Goal: Transaction & Acquisition: Purchase product/service

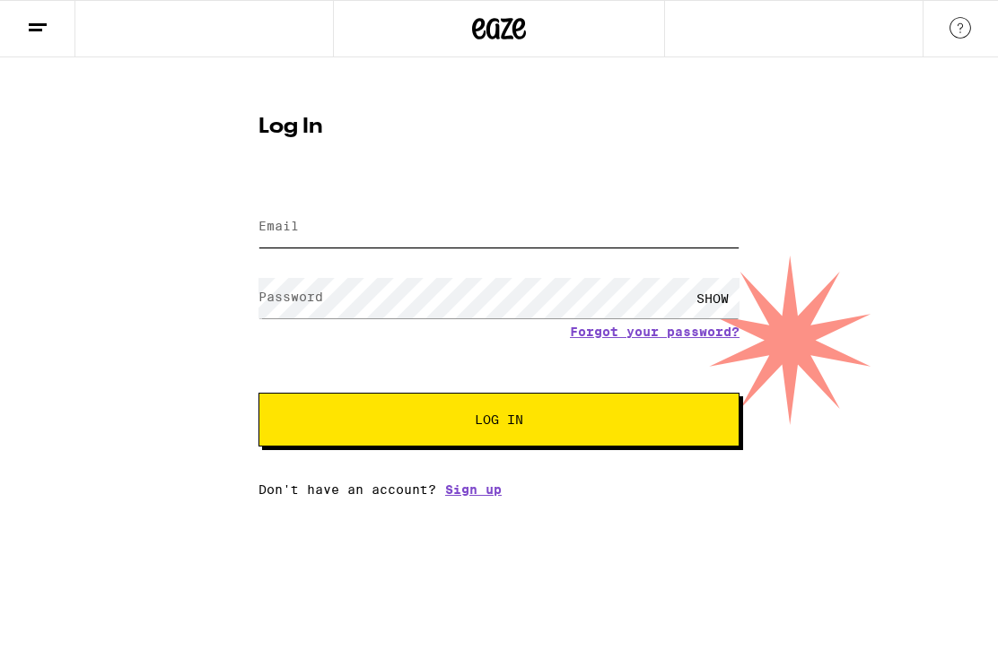
click at [318, 217] on input "Email" at bounding box center [498, 227] width 481 height 40
type input "[EMAIL_ADDRESS][DOMAIN_NAME]"
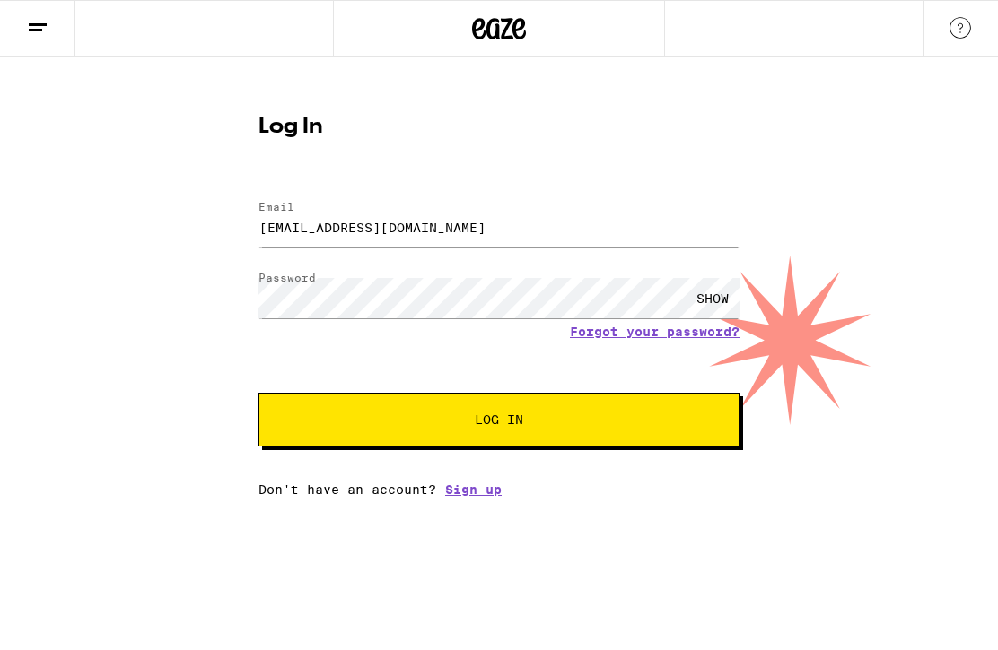
click at [703, 279] on div "SHOW" at bounding box center [712, 298] width 54 height 40
click at [522, 411] on button "Log In" at bounding box center [498, 420] width 481 height 54
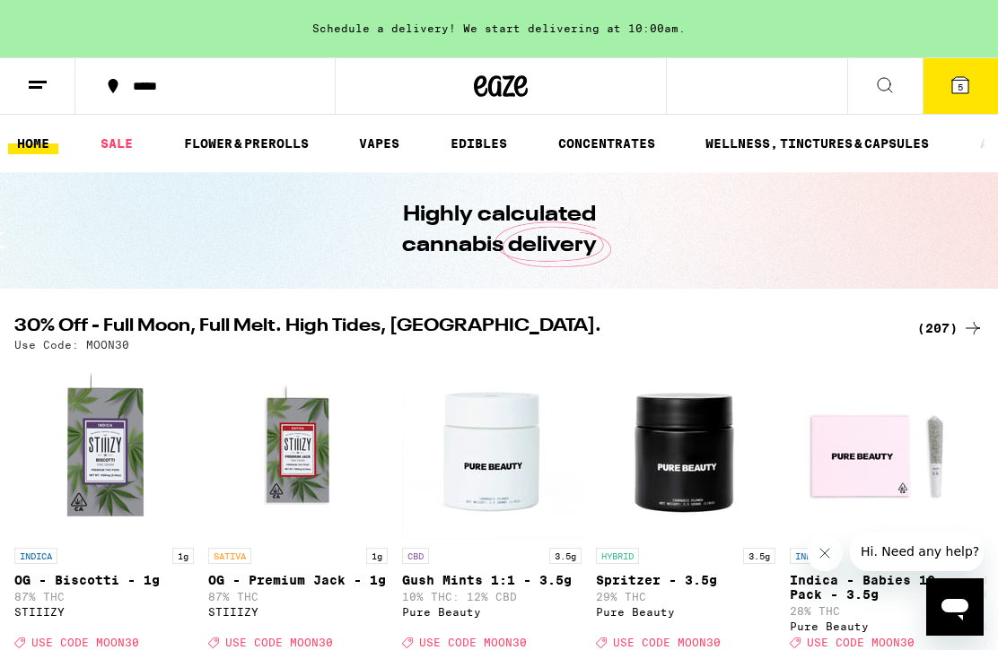
click at [951, 74] on icon at bounding box center [960, 85] width 22 height 22
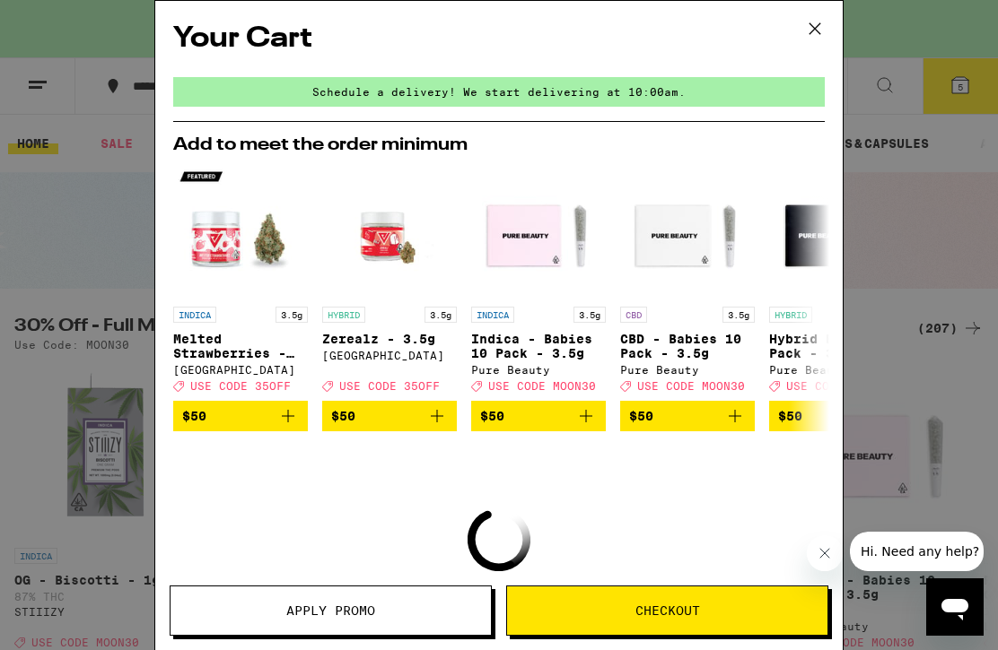
click at [646, 596] on button "Checkout" at bounding box center [667, 611] width 322 height 50
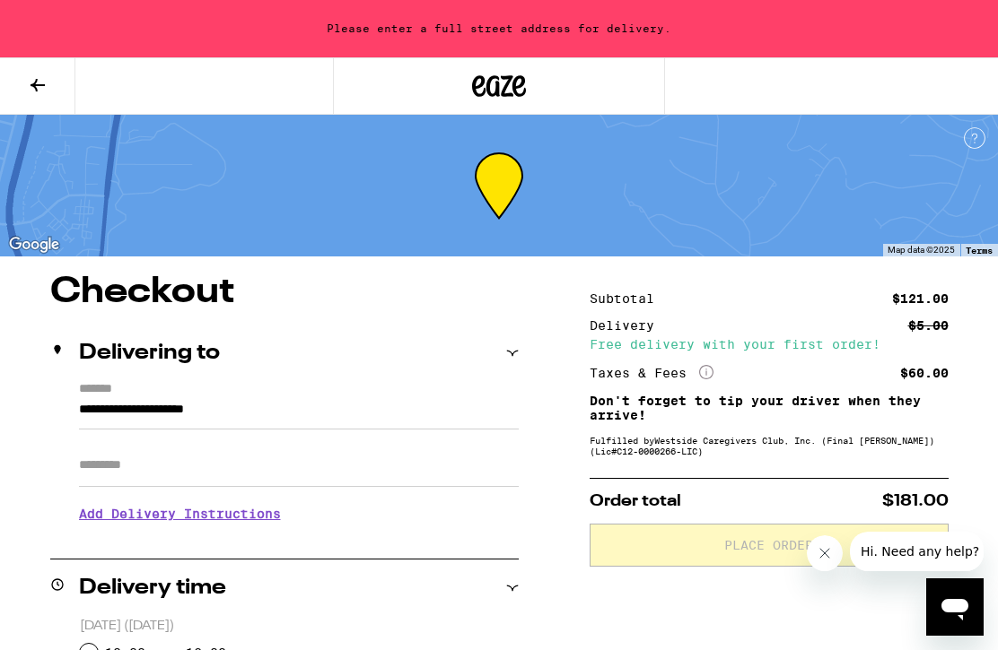
click at [508, 364] on div "Delivering to" at bounding box center [284, 353] width 468 height 57
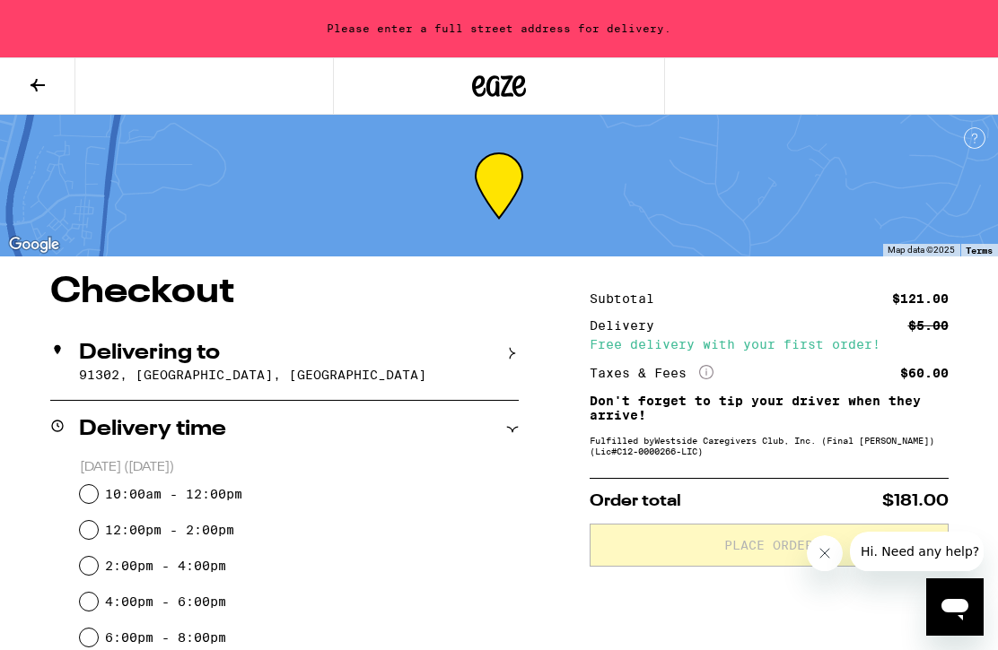
click at [88, 493] on input "10:00am - 12:00pm" at bounding box center [89, 494] width 18 height 18
radio input "true"
click at [438, 342] on div "Delivering to 91302, [GEOGRAPHIC_DATA], [GEOGRAPHIC_DATA]" at bounding box center [284, 362] width 468 height 75
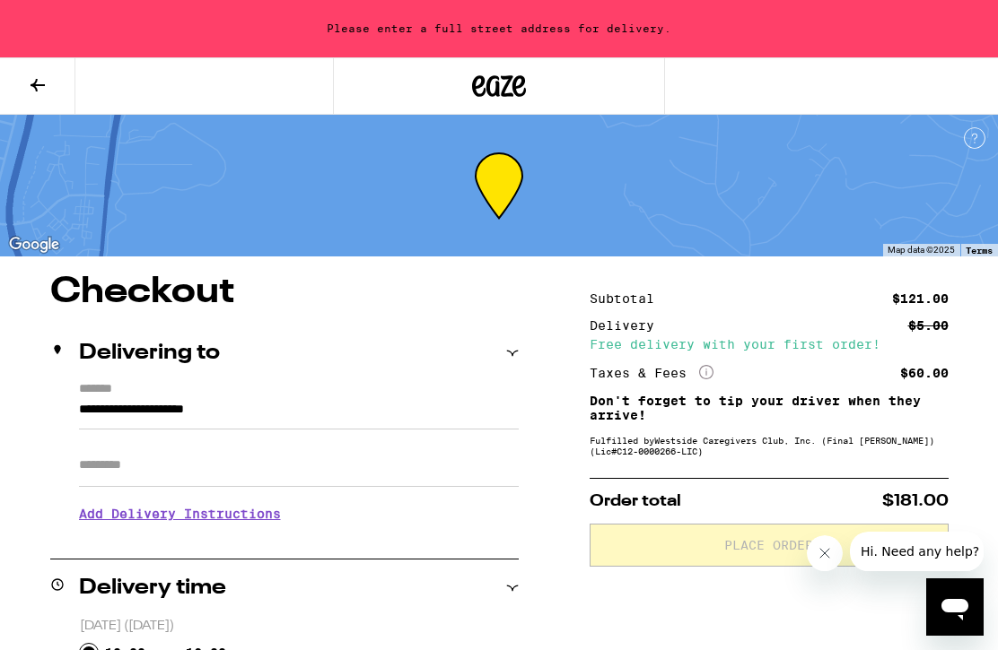
click at [306, 412] on input "**********" at bounding box center [299, 414] width 440 height 31
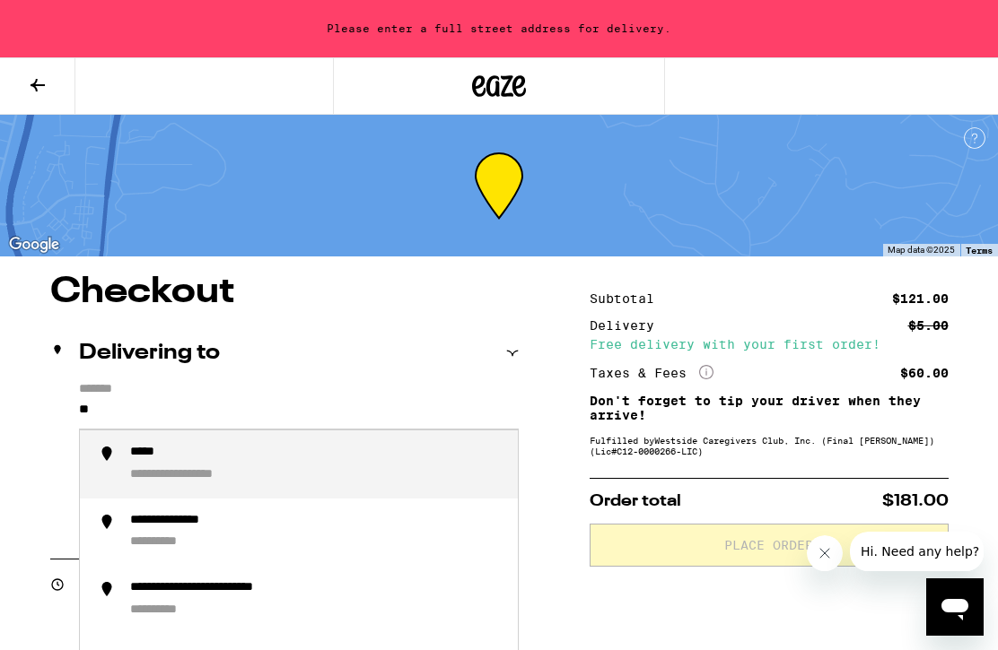
type input "*"
click at [171, 528] on div "**********" at bounding box center [187, 521] width 114 height 17
type input "**********"
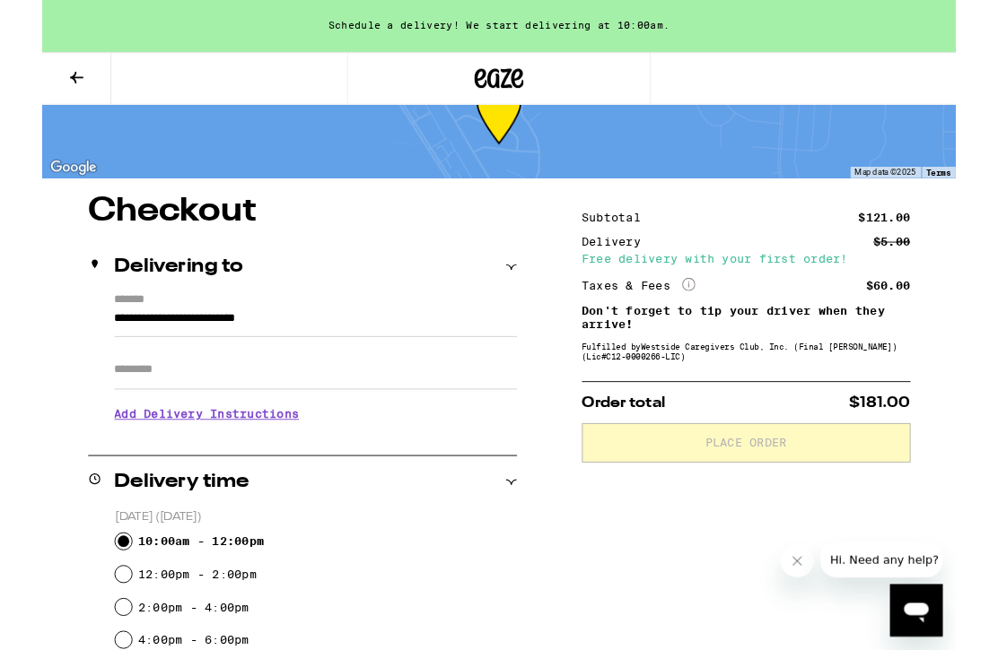
scroll to position [62, 0]
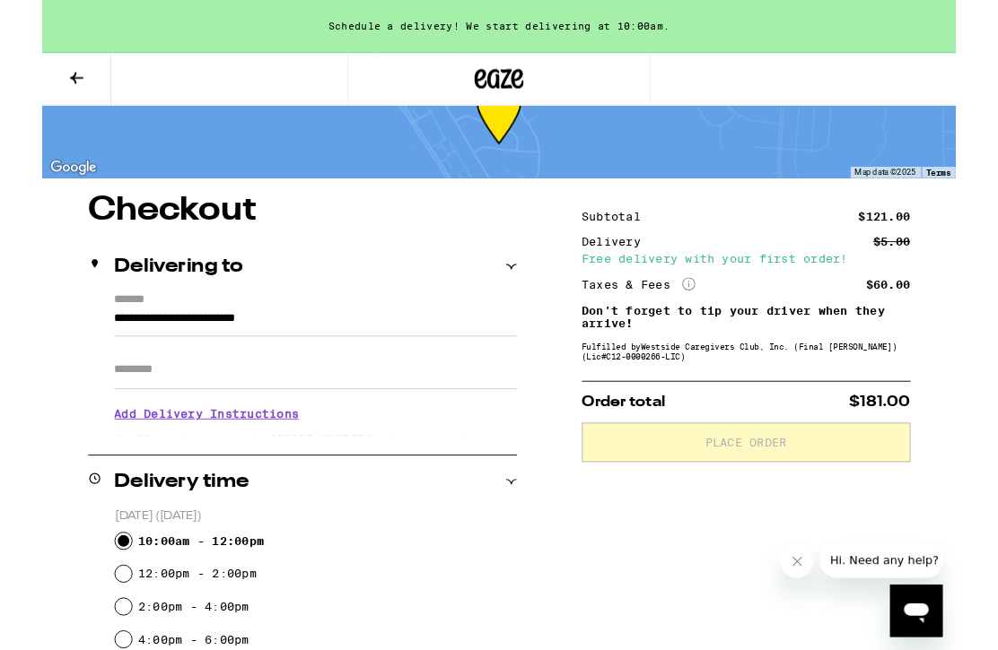
click at [926, 615] on icon "Open messaging window" at bounding box center [917, 616] width 27 height 22
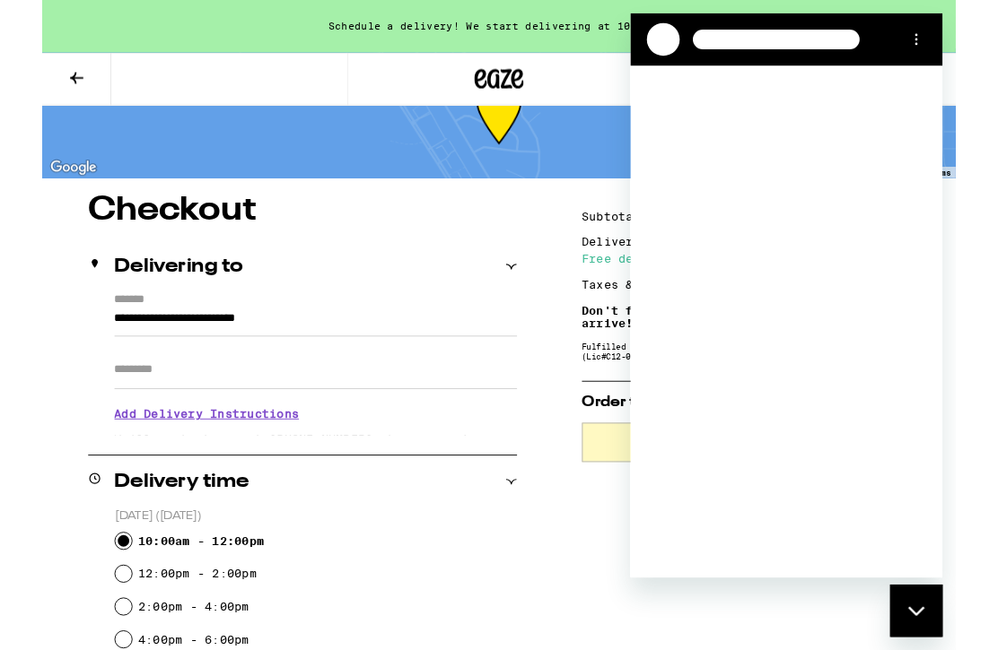
scroll to position [0, 0]
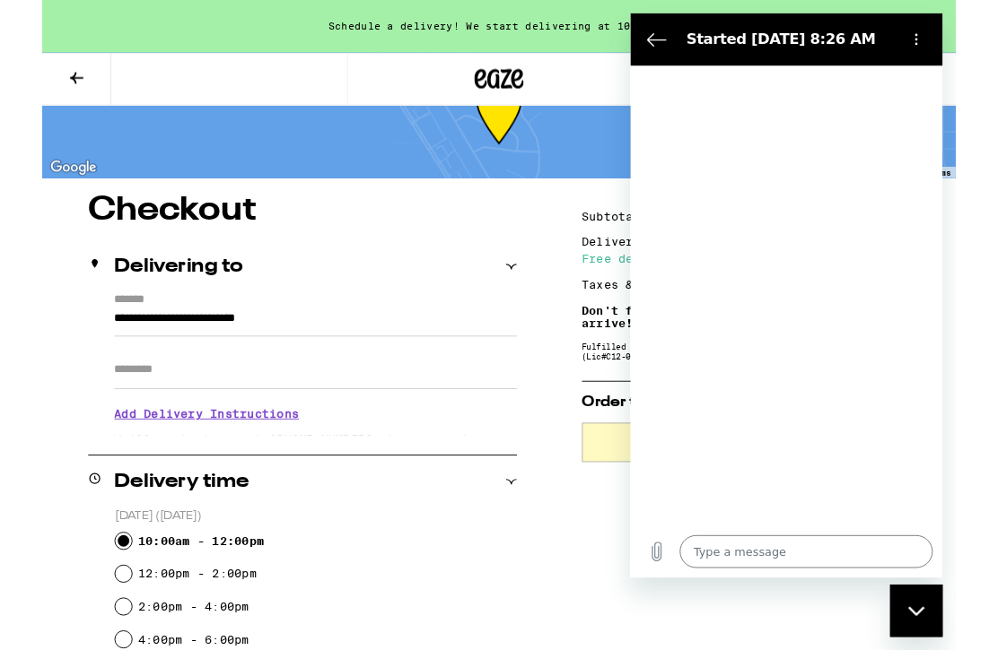
type textarea "x"
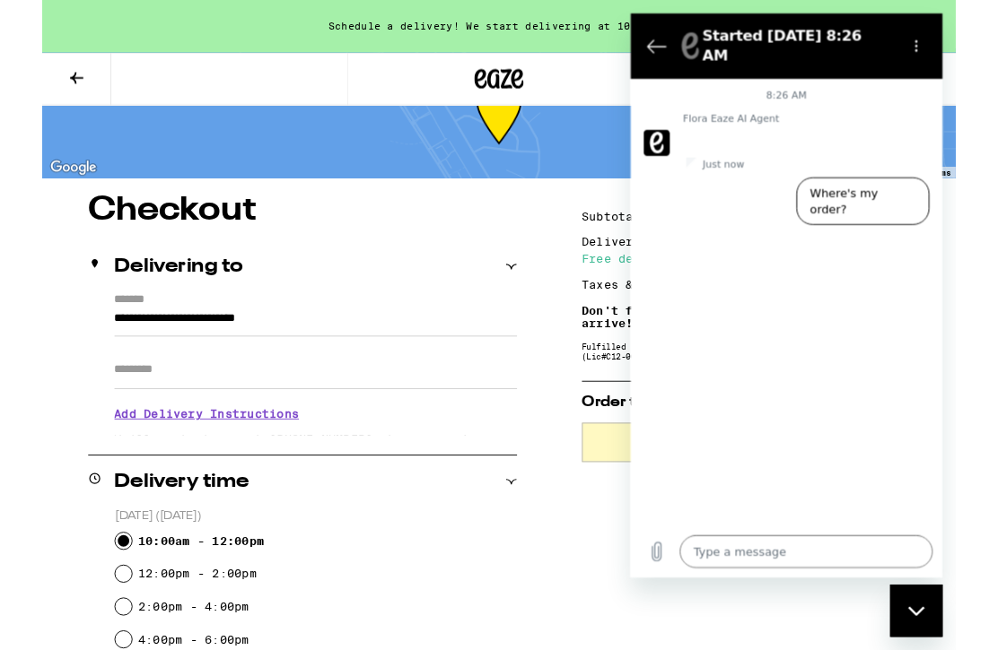
click at [750, 604] on textarea at bounding box center [822, 601] width 276 height 36
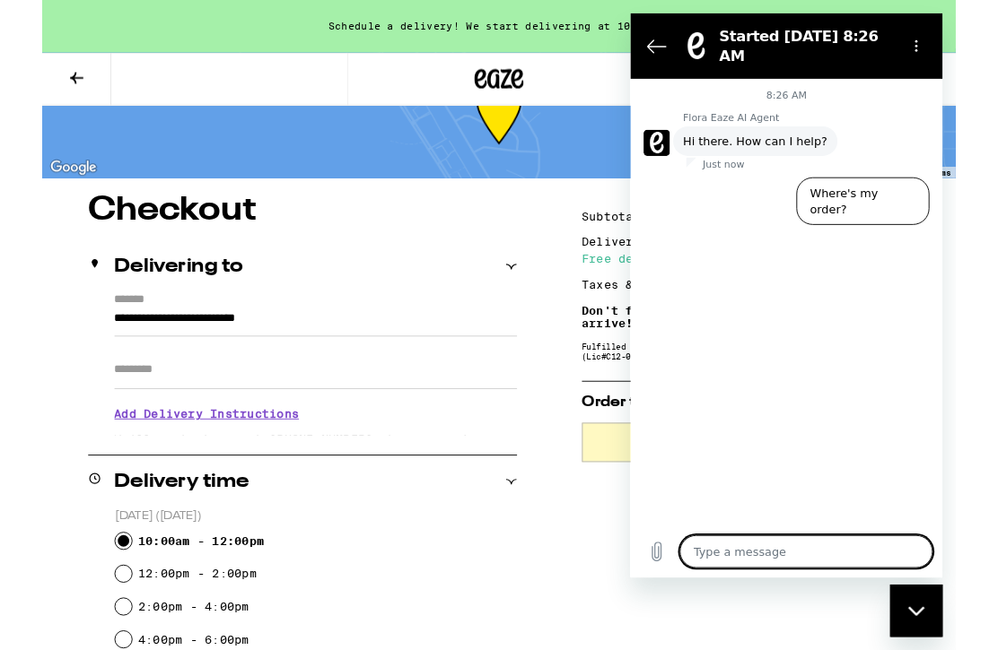
type textarea "m"
type textarea "x"
type textarea "my"
type textarea "x"
type textarea "my"
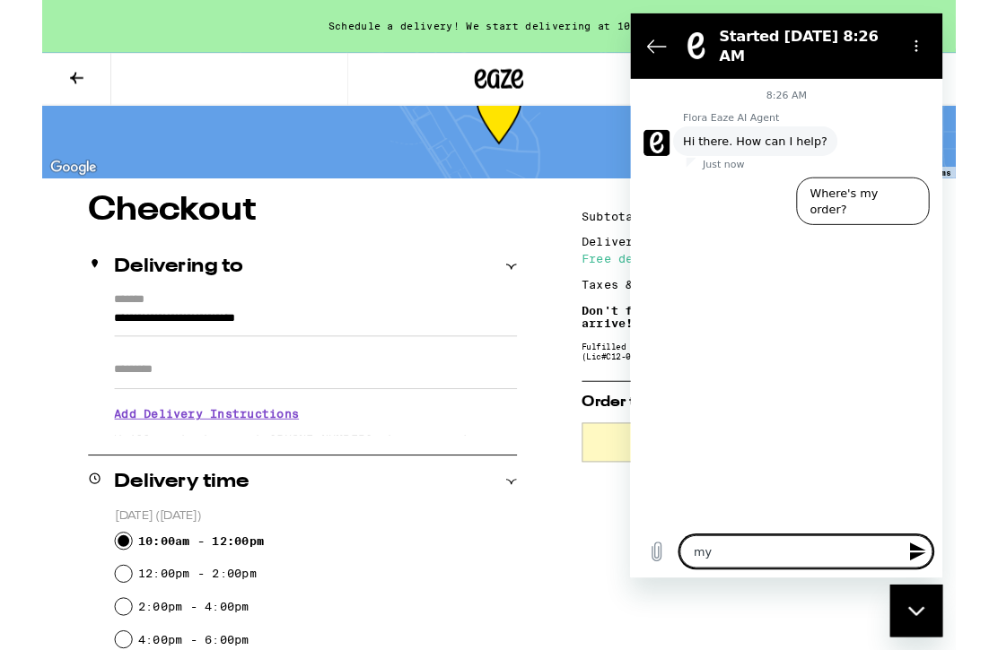
type textarea "x"
type textarea "my $"
type textarea "x"
type textarea "my $6"
type textarea "x"
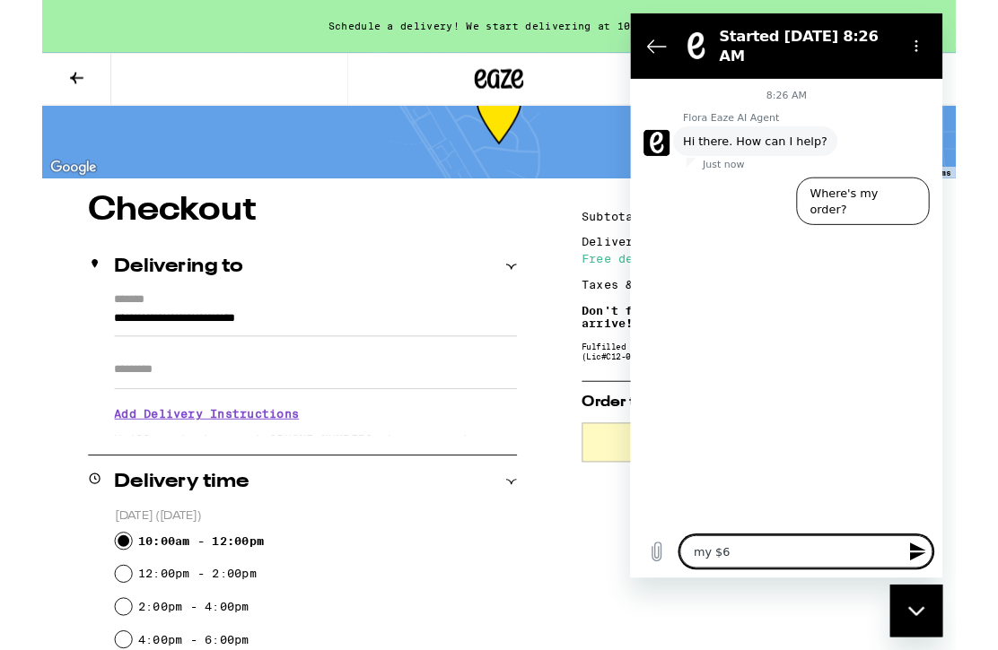
type textarea "my $60"
type textarea "x"
type textarea "my $60"
type textarea "x"
type textarea "my $60 p"
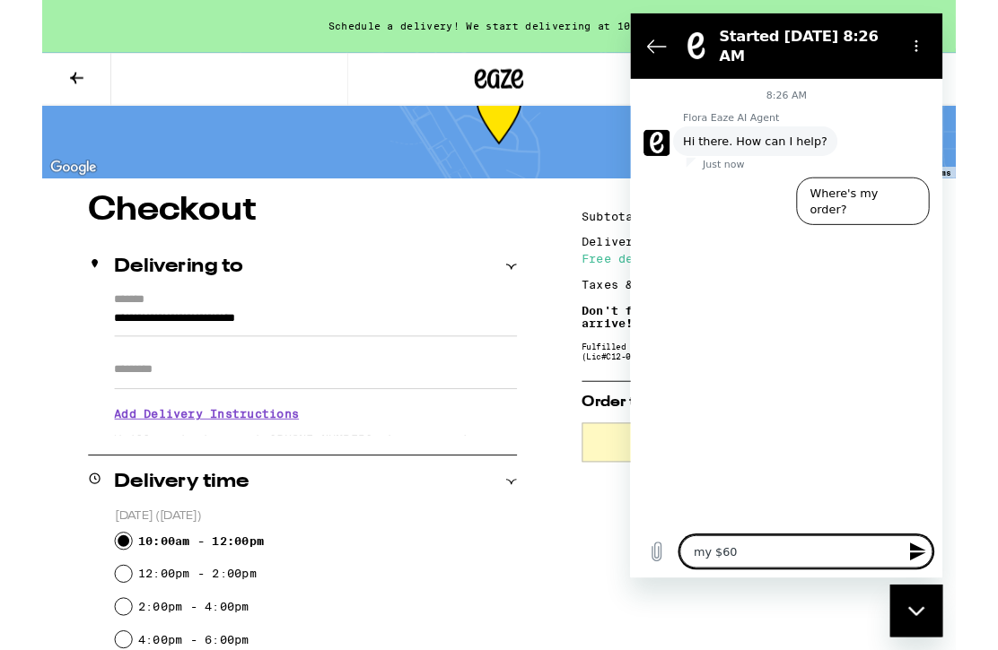
type textarea "x"
type textarea "my $60 pr"
type textarea "x"
type textarea "my $60 pro"
type textarea "x"
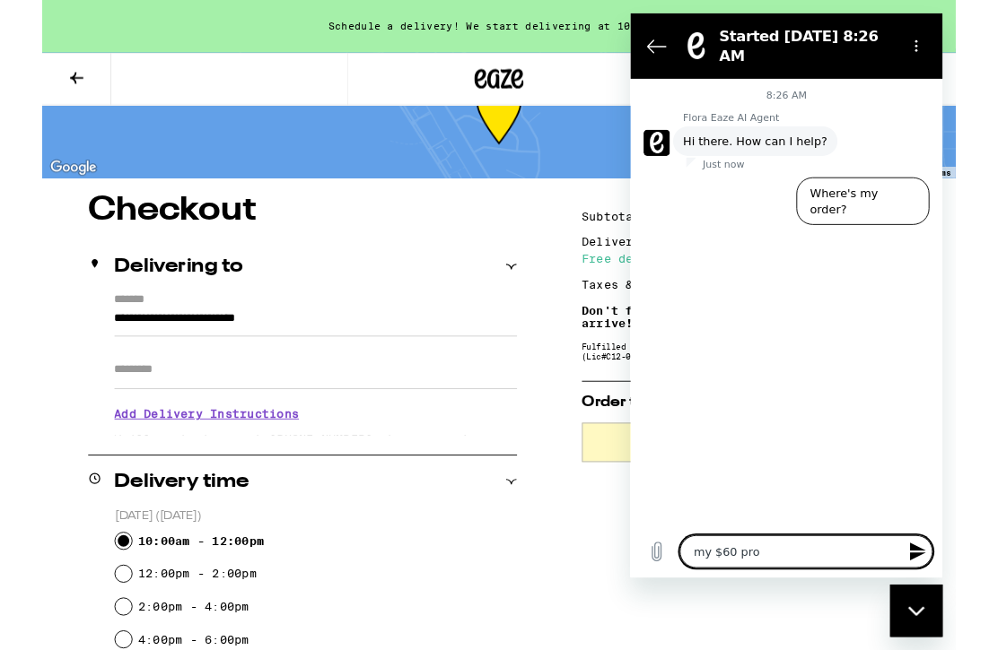
type textarea "my $60 prom"
type textarea "x"
type textarea "my $60 promo"
type textarea "x"
type textarea "my $60 promo"
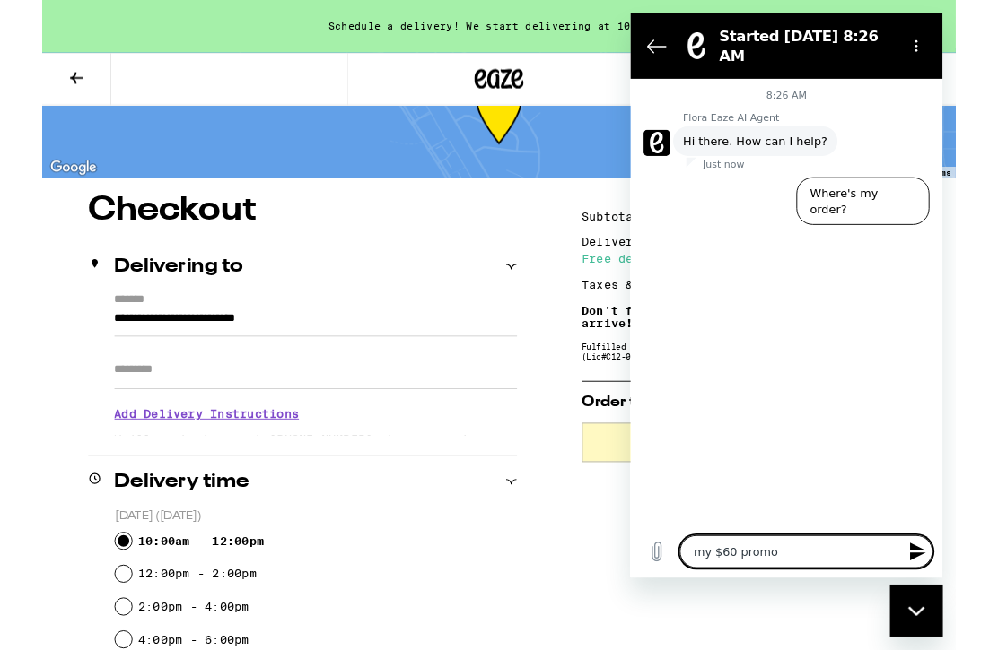
type textarea "x"
type textarea "my $60 promo c"
type textarea "x"
type textarea "my $60 promo co"
type textarea "x"
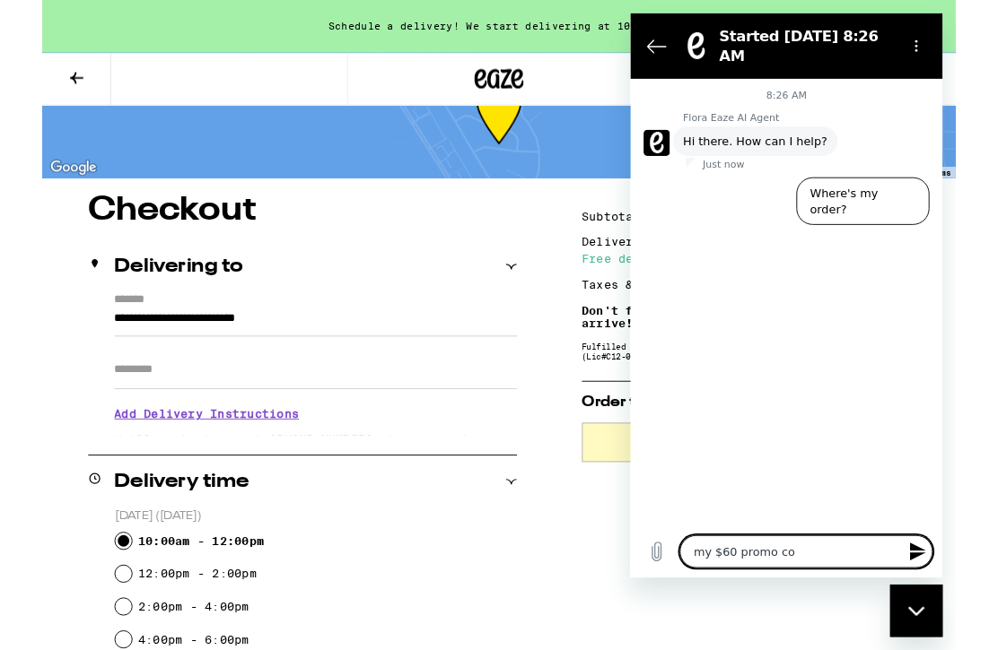
type textarea "my $60 promo cod"
type textarea "x"
type textarea "my $60 promo code"
type textarea "x"
type textarea "my $60 promo code"
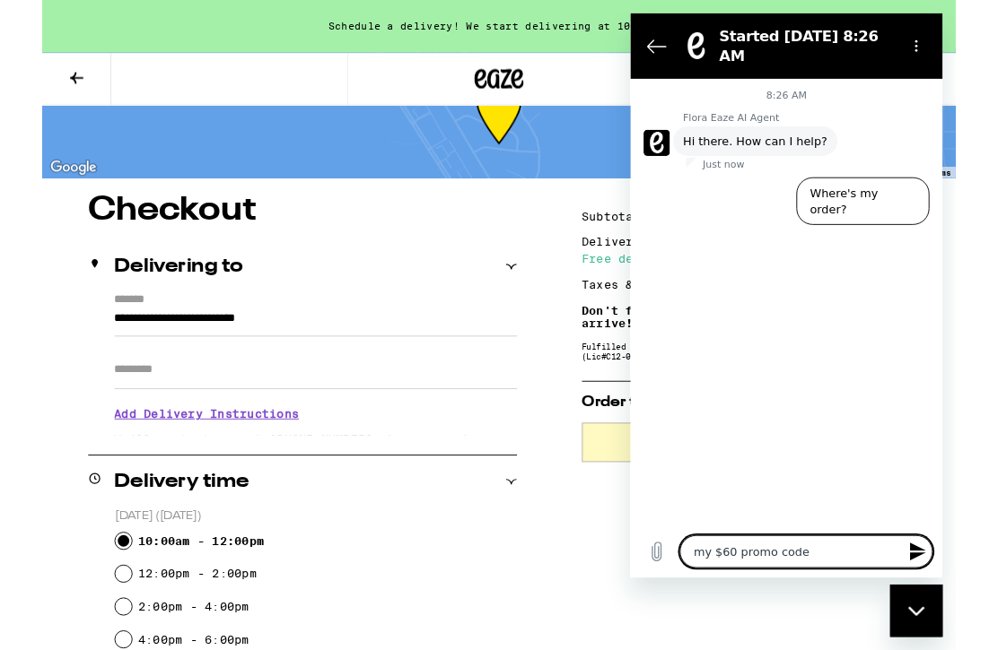
type textarea "x"
type textarea "my $60 promo code i"
type textarea "x"
type textarea "my $60 promo code is"
type textarea "x"
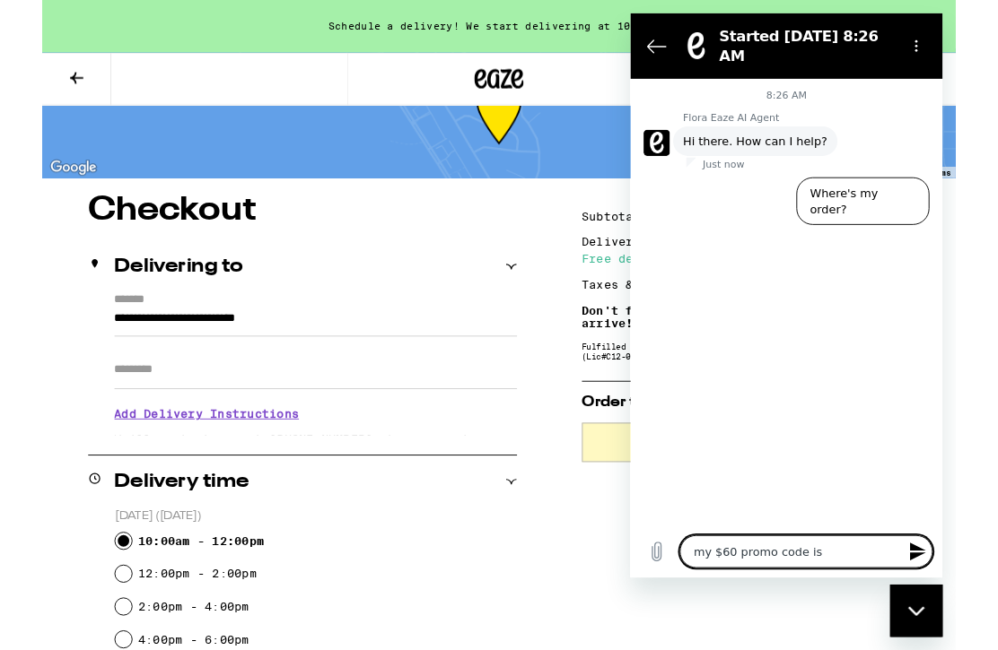
type textarea "my $60 promo code is"
type textarea "x"
type textarea "my $60 promo code is n"
type textarea "x"
type textarea "my $60 promo code is no"
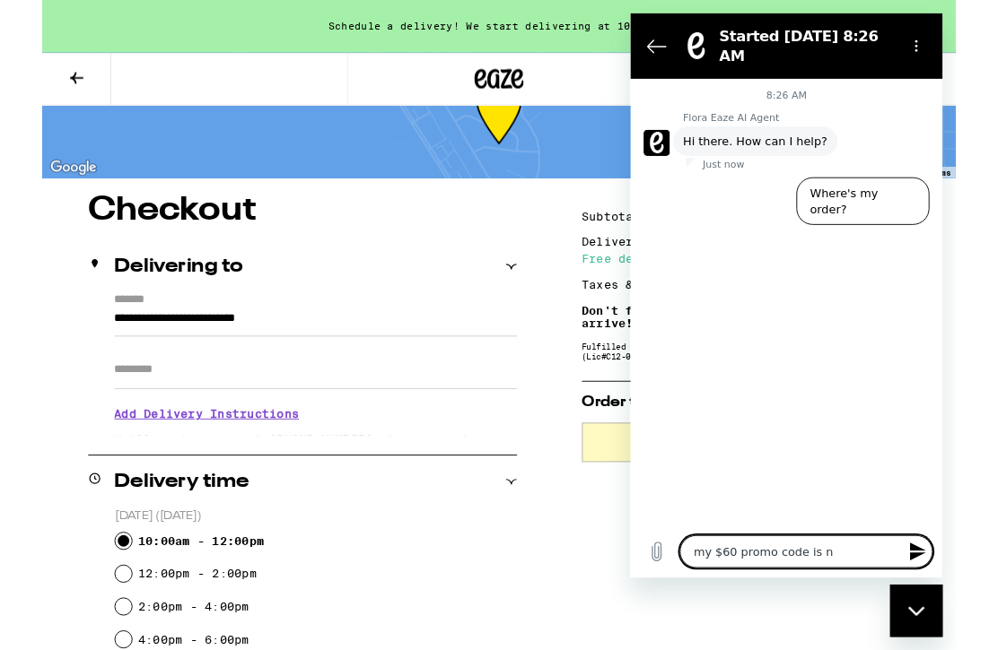
type textarea "x"
type textarea "my $60 promo code is not"
type textarea "x"
type textarea "my $60 promo code is not"
type textarea "x"
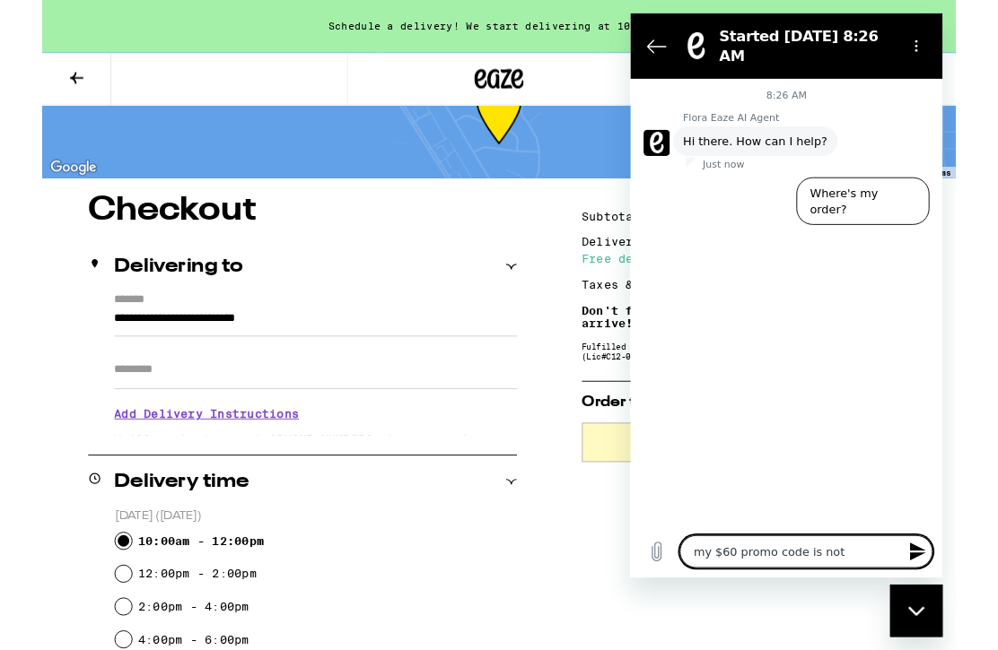
type textarea "my $60 promo code is not a"
type textarea "x"
type textarea "my $60 promo code is not ap"
type textarea "x"
type textarea "my $60 promo code is not app"
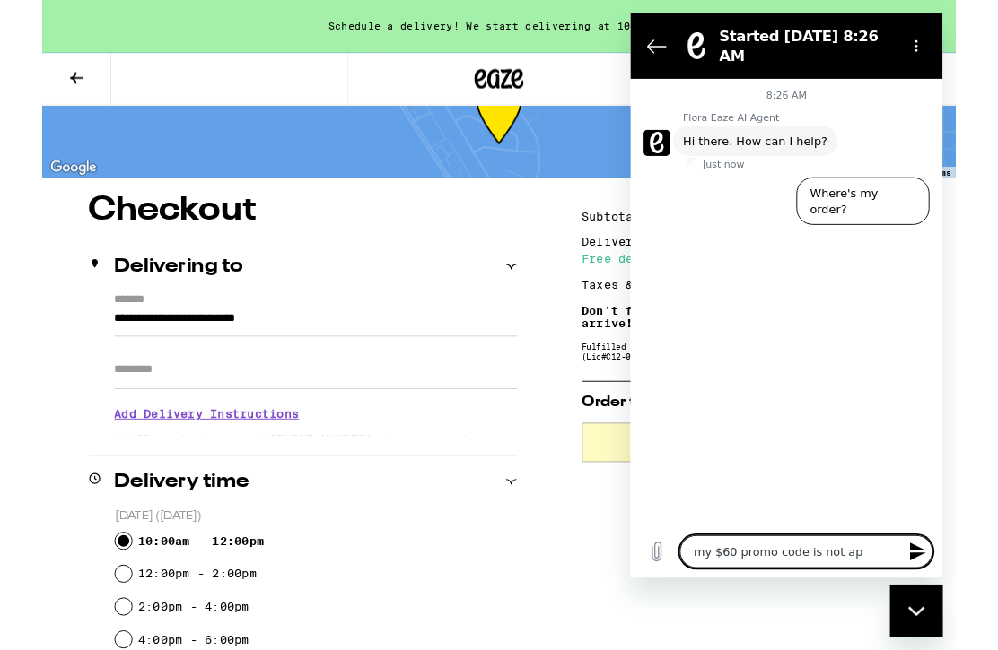
type textarea "x"
type textarea "my $60 promo code is not appl"
type textarea "x"
type textarea "my $60 promo code is not apple"
type textarea "x"
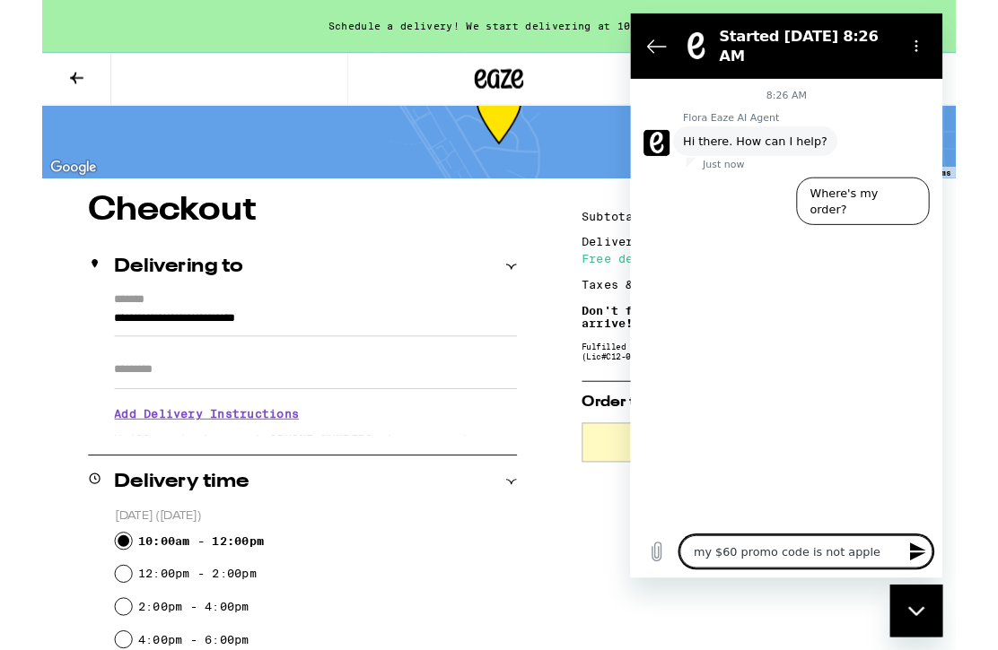
type textarea "my $60 promo code is not appled"
type textarea "x"
type textarea "my $60 promo code is not applied"
type textarea "x"
type textarea "my $60 promo code is not applied"
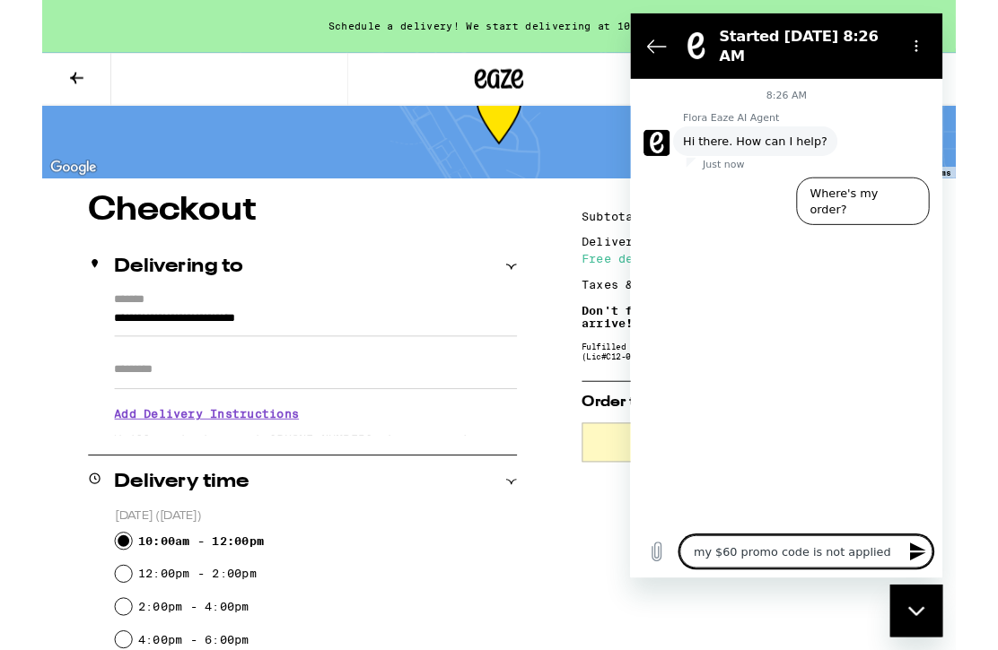
type textarea "x"
type textarea "my $60 promo code is not applied a"
type textarea "x"
type textarea "my $60 promo code is not applied at"
type textarea "x"
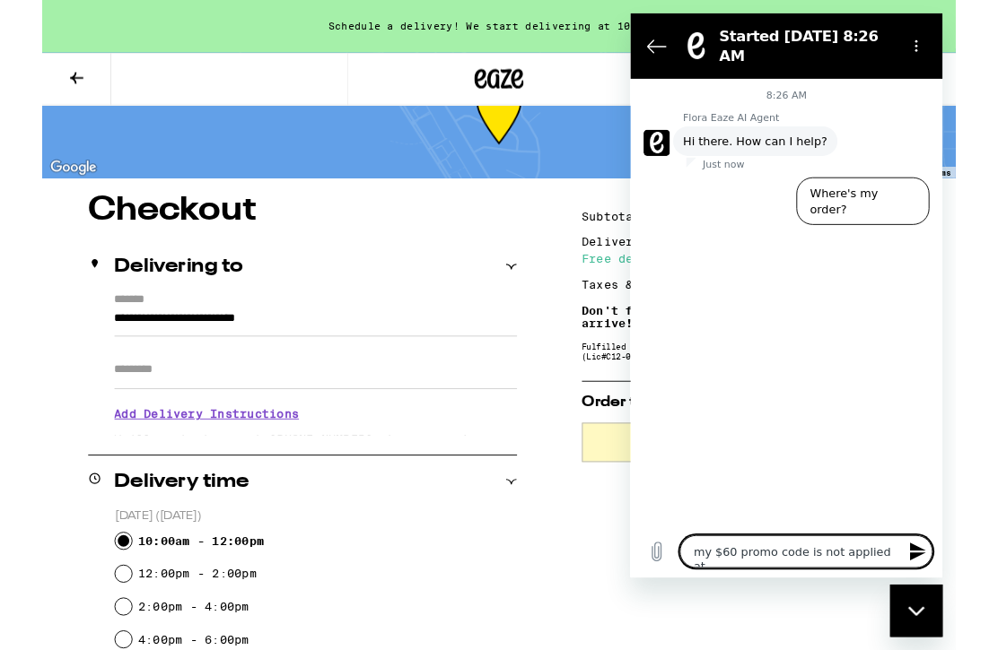
type textarea "my $60 promo code is not applied at"
type textarea "x"
type textarea "my $60 promo code is not applied at c"
type textarea "x"
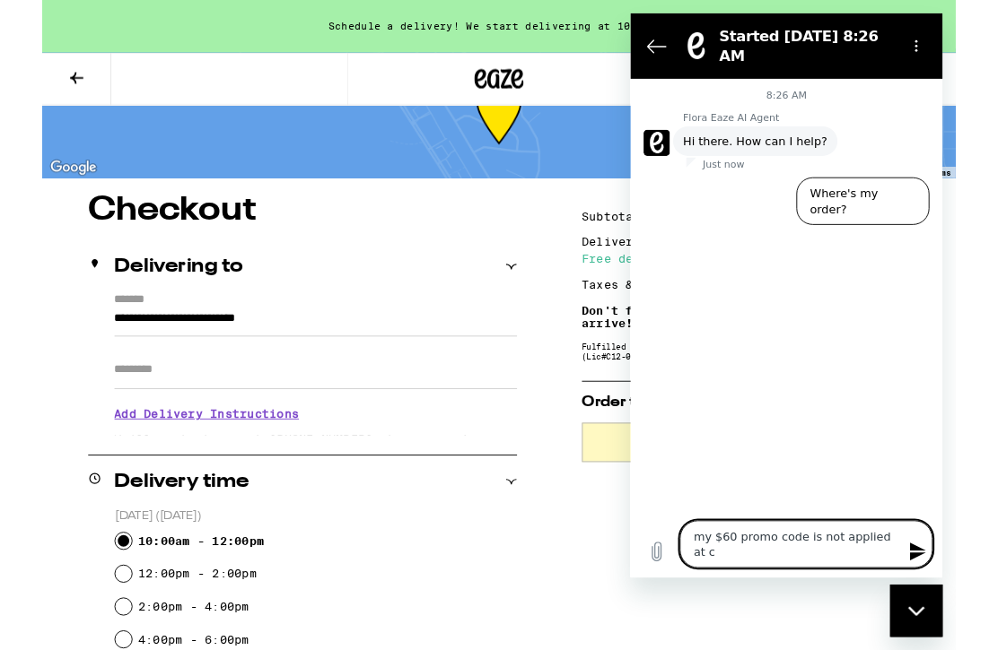
type textarea "my $60 promo code is not applied at ch"
type textarea "x"
type textarea "my $60 promo code is not applied at che"
type textarea "x"
type textarea "my $60 promo code is not applied at chec"
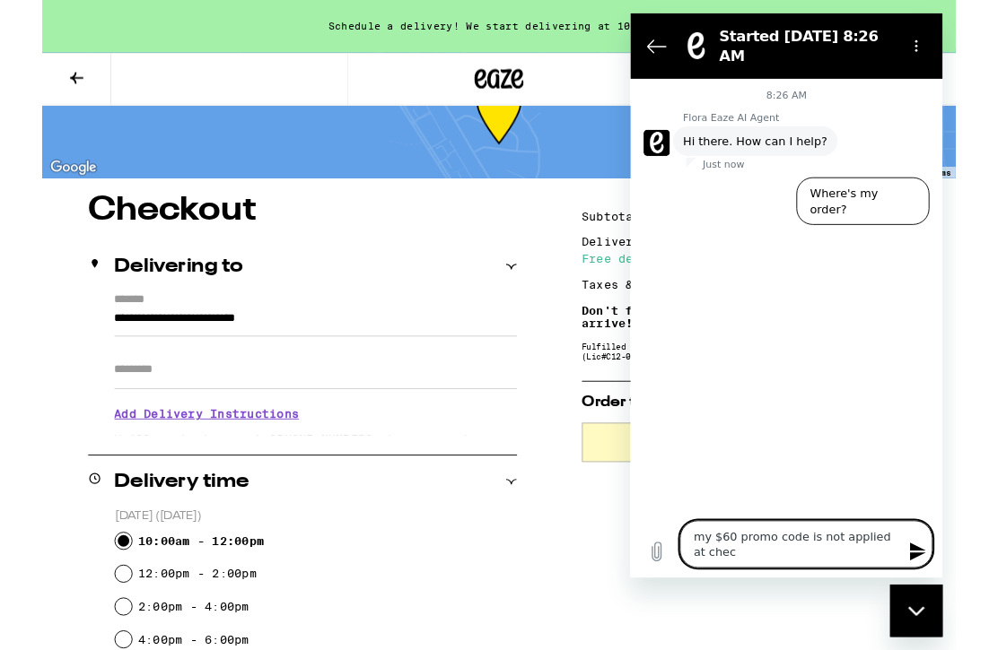
type textarea "x"
type textarea "my $60 promo code is not applied at check"
type textarea "x"
type textarea "my $60 promo code is not applied at checko"
type textarea "x"
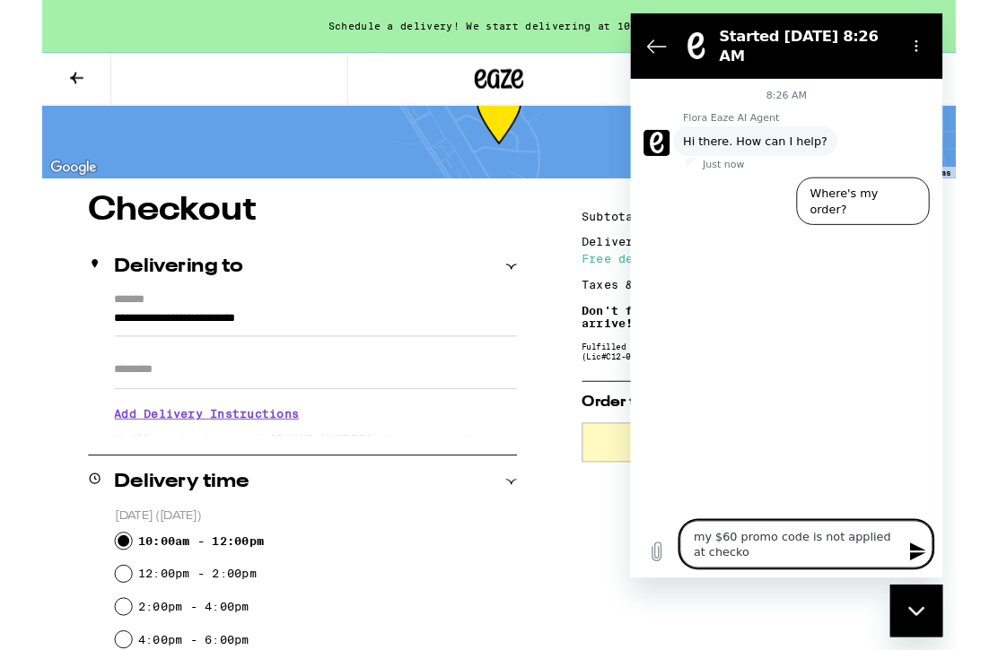
type textarea "my $60 promo code is not applied at checkou"
type textarea "x"
type textarea "my $60 promo code is not applied at checkout"
type textarea "x"
type textarea "my $60 promo code is not applied at checkout"
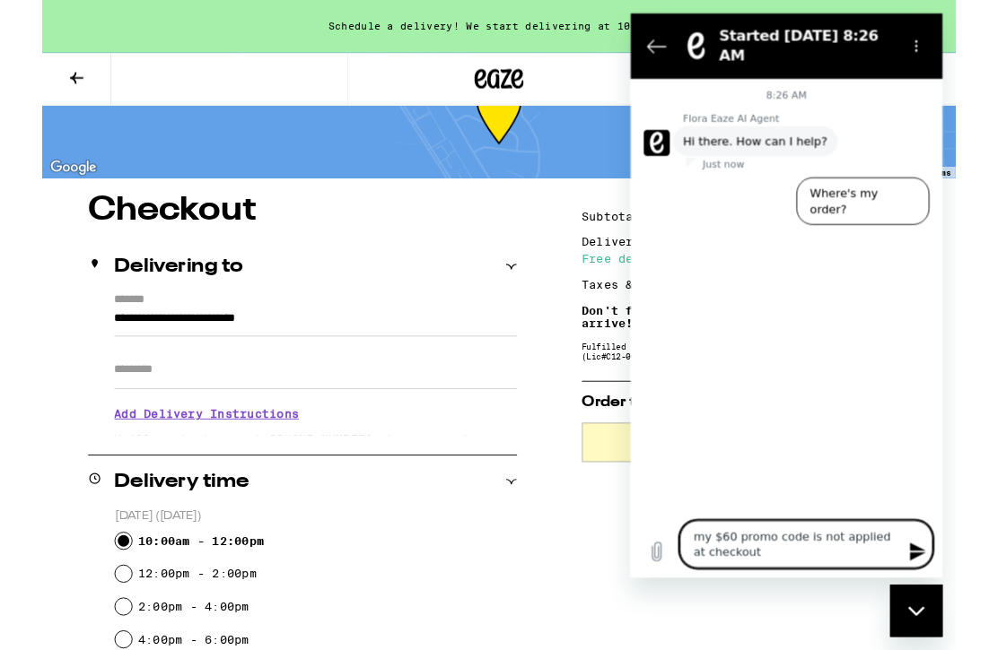
click at [922, 620] on div "Close messaging window" at bounding box center [918, 613] width 54 height 54
type textarea "x"
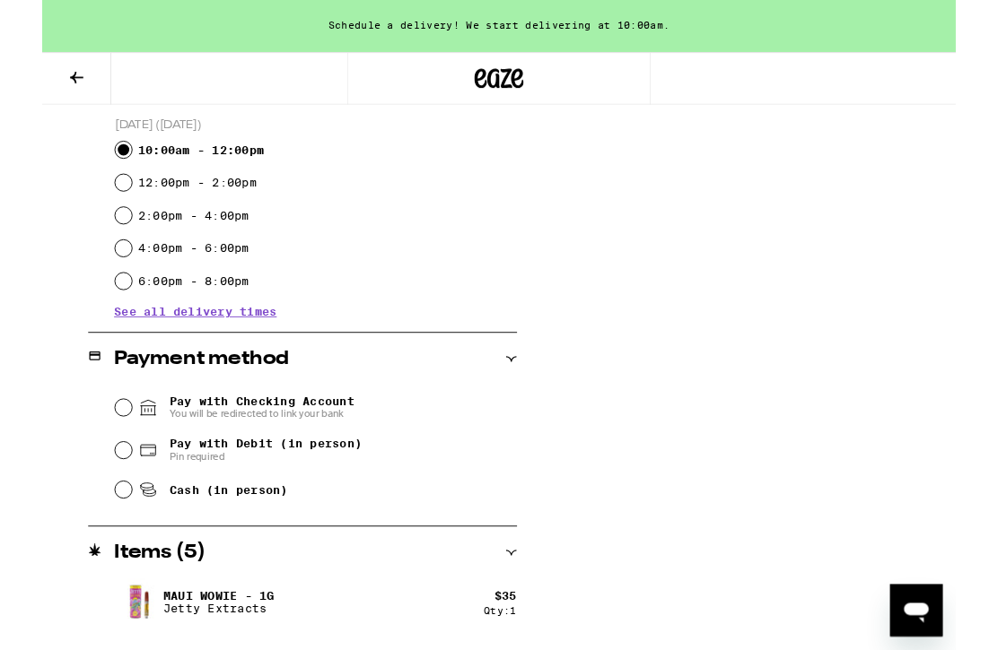
scroll to position [554, 0]
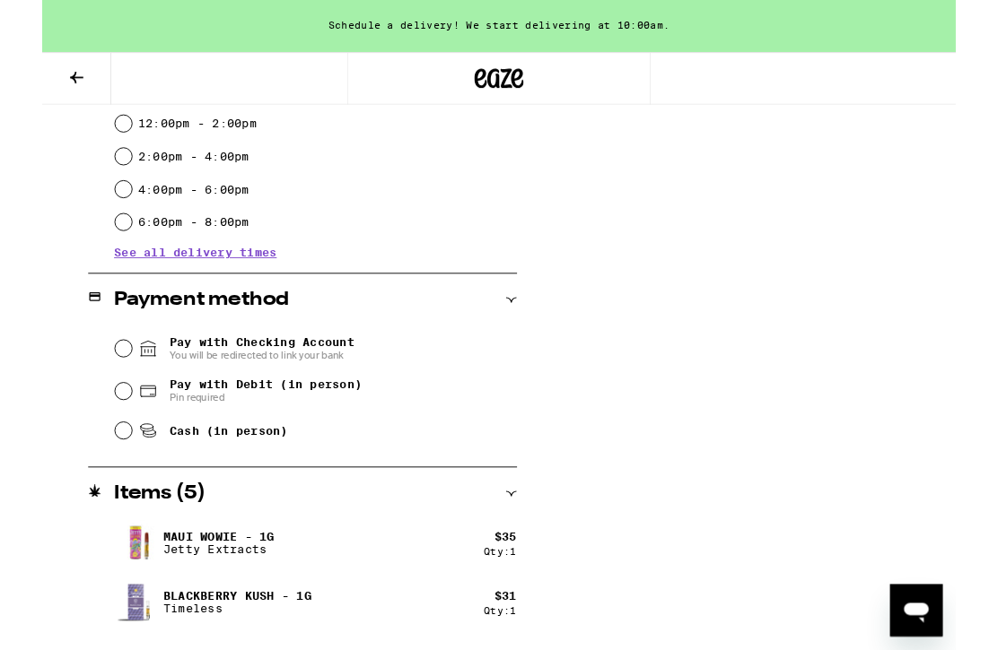
click at [86, 432] on input "Pay with Debit (in person) Pin required" at bounding box center [89, 428] width 18 height 18
radio input "true"
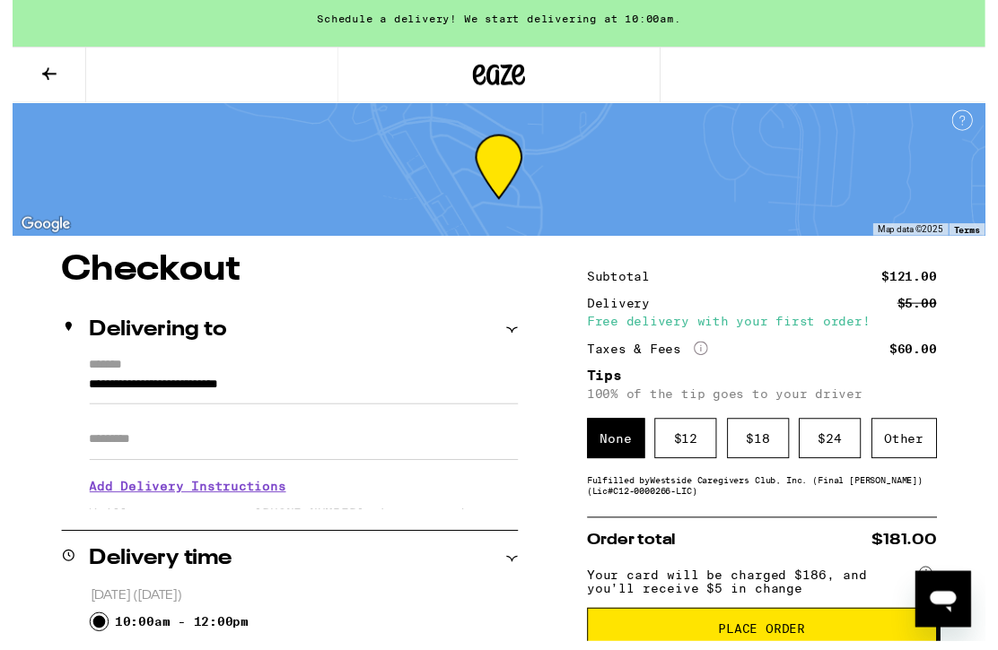
scroll to position [0, 0]
